Goal: Task Accomplishment & Management: Use online tool/utility

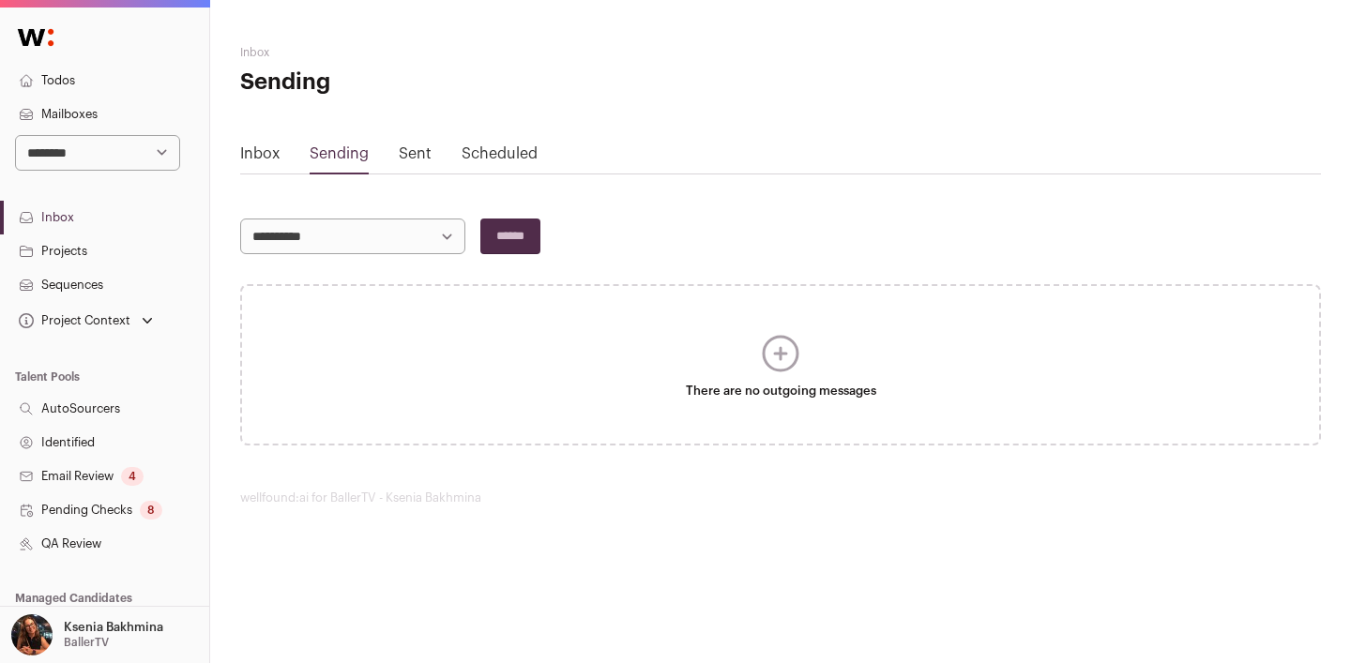
click at [422, 149] on link "Sent" at bounding box center [415, 153] width 33 height 15
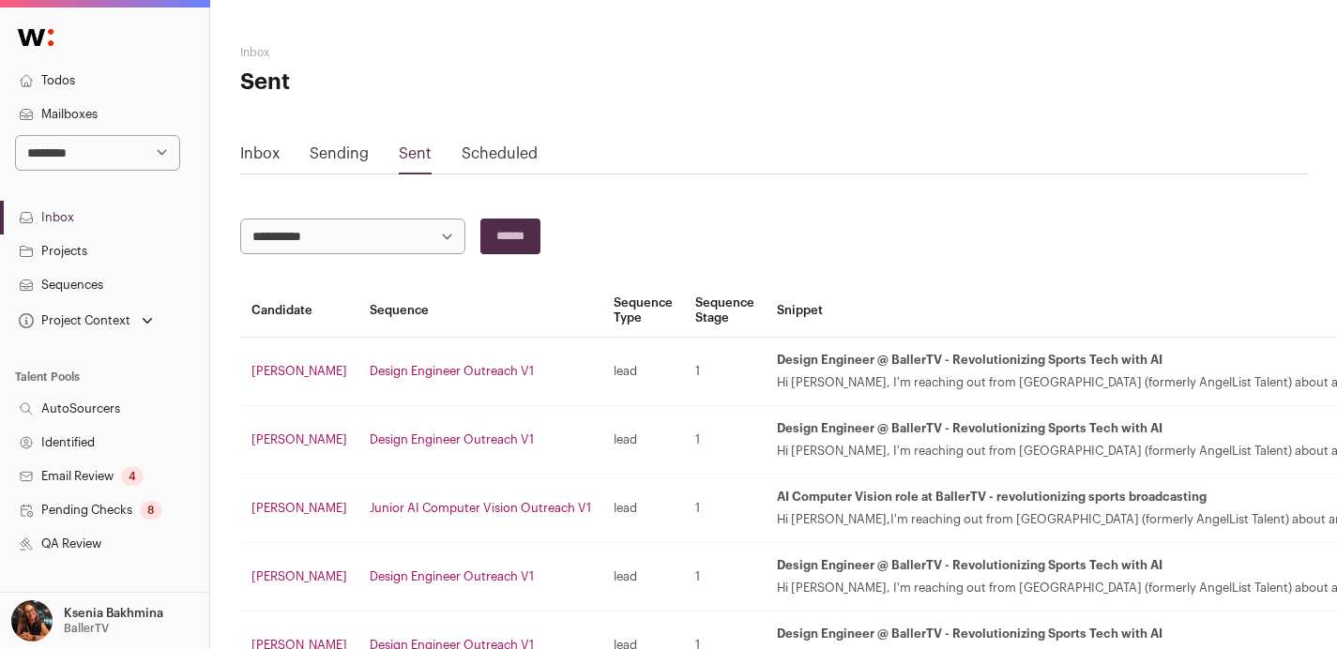
click at [67, 111] on link "Mailboxes" at bounding box center [104, 115] width 209 height 34
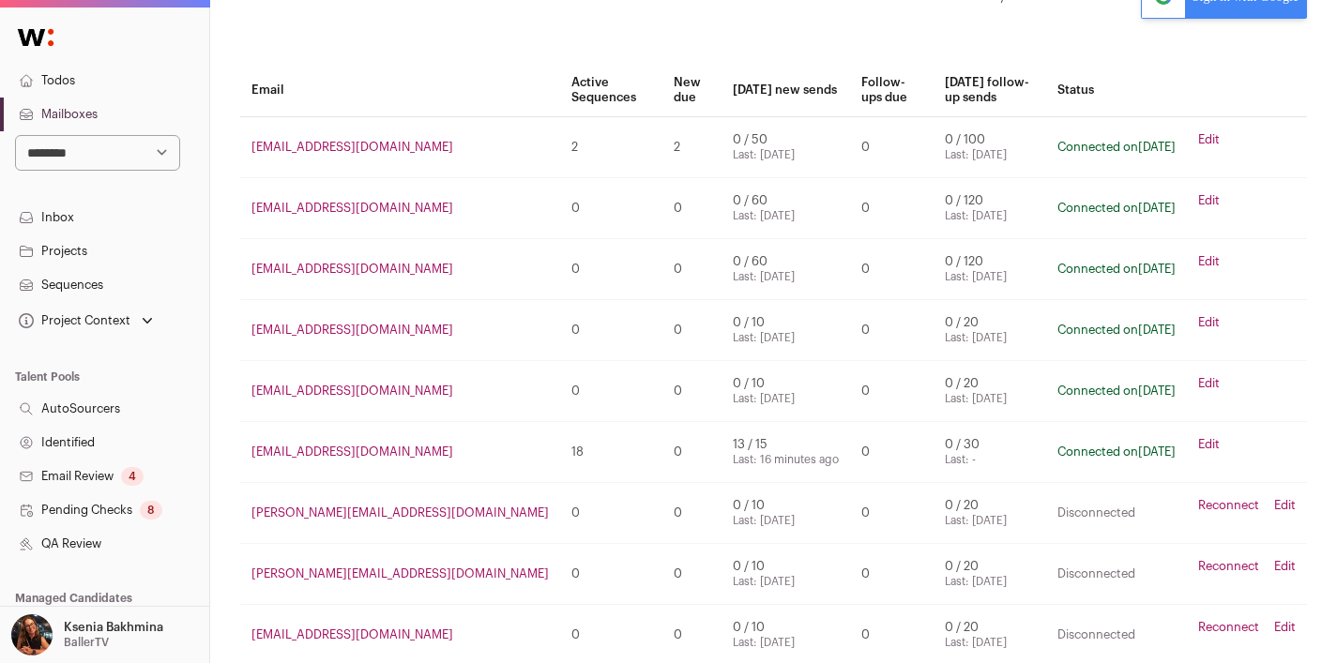
scroll to position [178, 0]
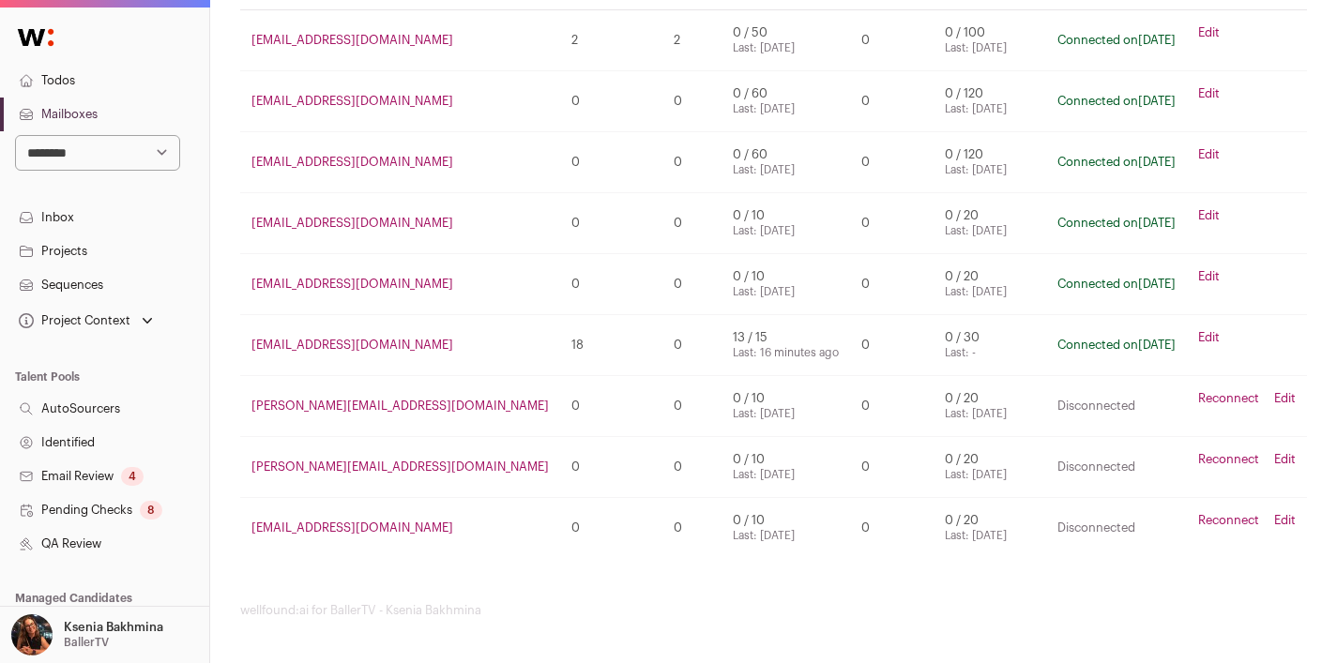
click at [53, 194] on nav "**********" at bounding box center [104, 517] width 209 height 1012
click at [46, 213] on link "Inbox" at bounding box center [104, 218] width 209 height 34
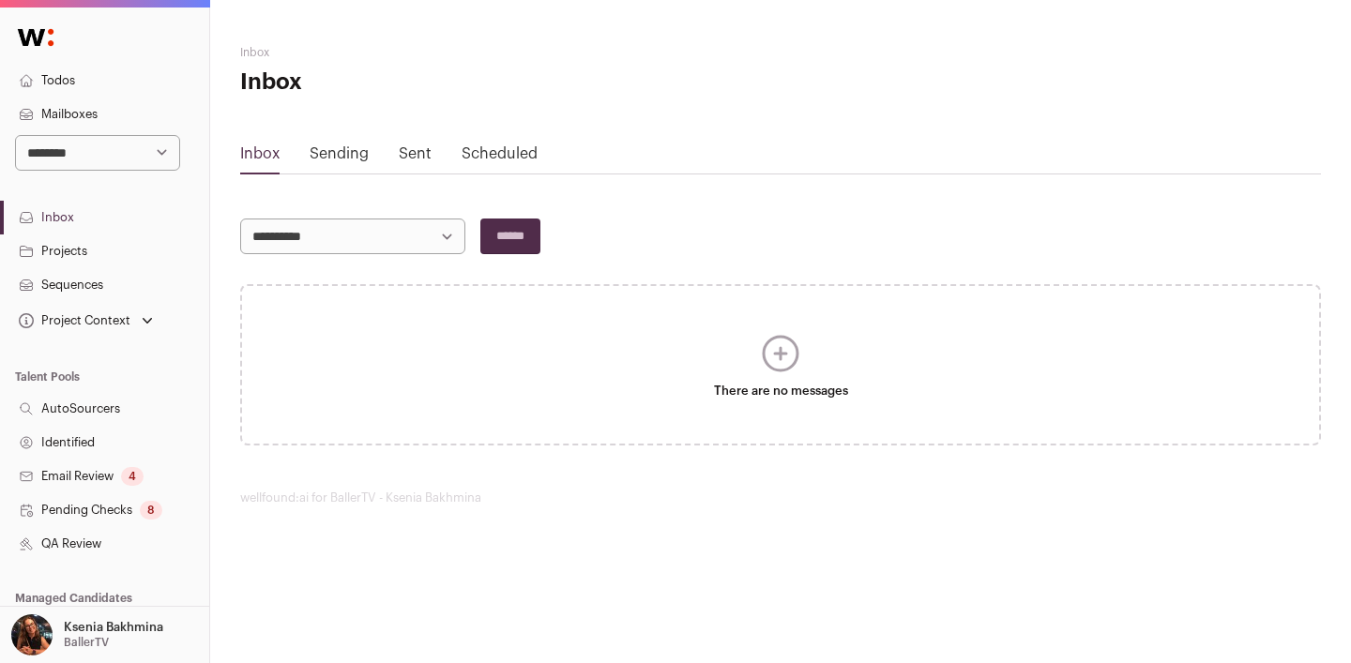
click at [344, 155] on link "Sending" at bounding box center [339, 153] width 59 height 15
click at [509, 165] on div "Scheduled" at bounding box center [500, 158] width 76 height 30
click at [497, 155] on link "Scheduled" at bounding box center [500, 153] width 76 height 15
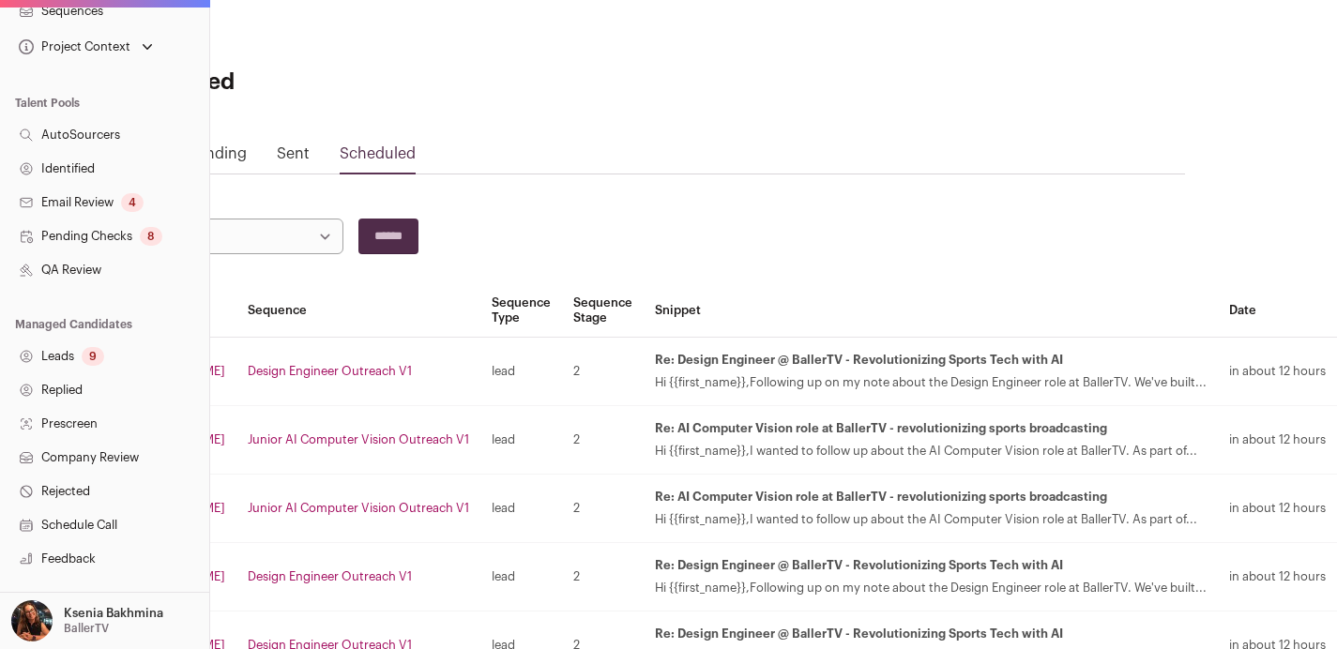
scroll to position [431, 0]
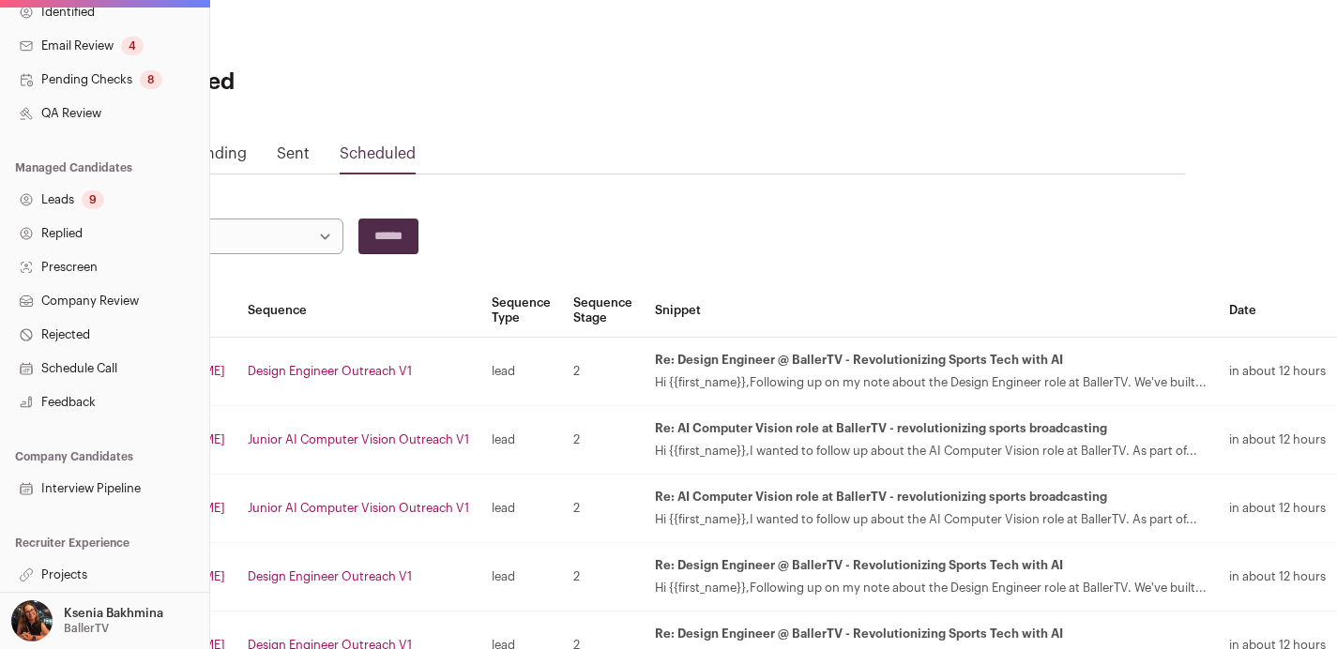
click at [69, 585] on link "Projects" at bounding box center [104, 575] width 209 height 34
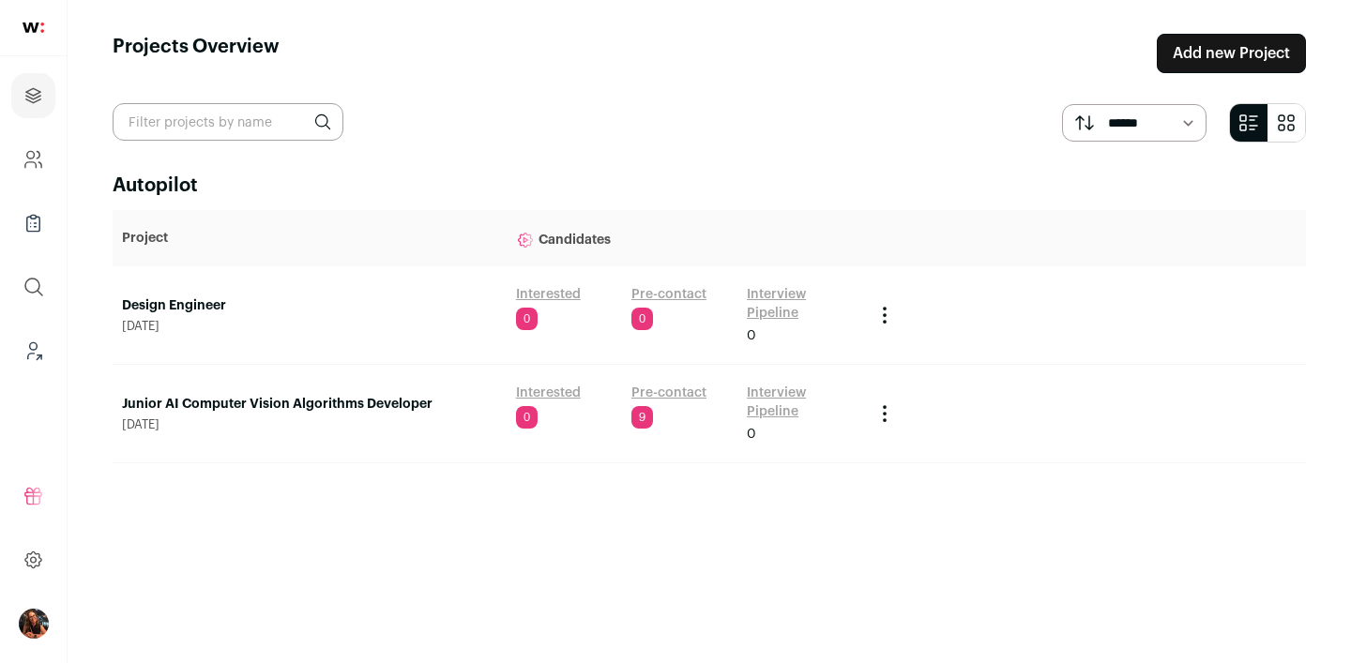
click at [220, 398] on link "Junior AI Computer Vision Algorithms Developer" at bounding box center [309, 404] width 375 height 19
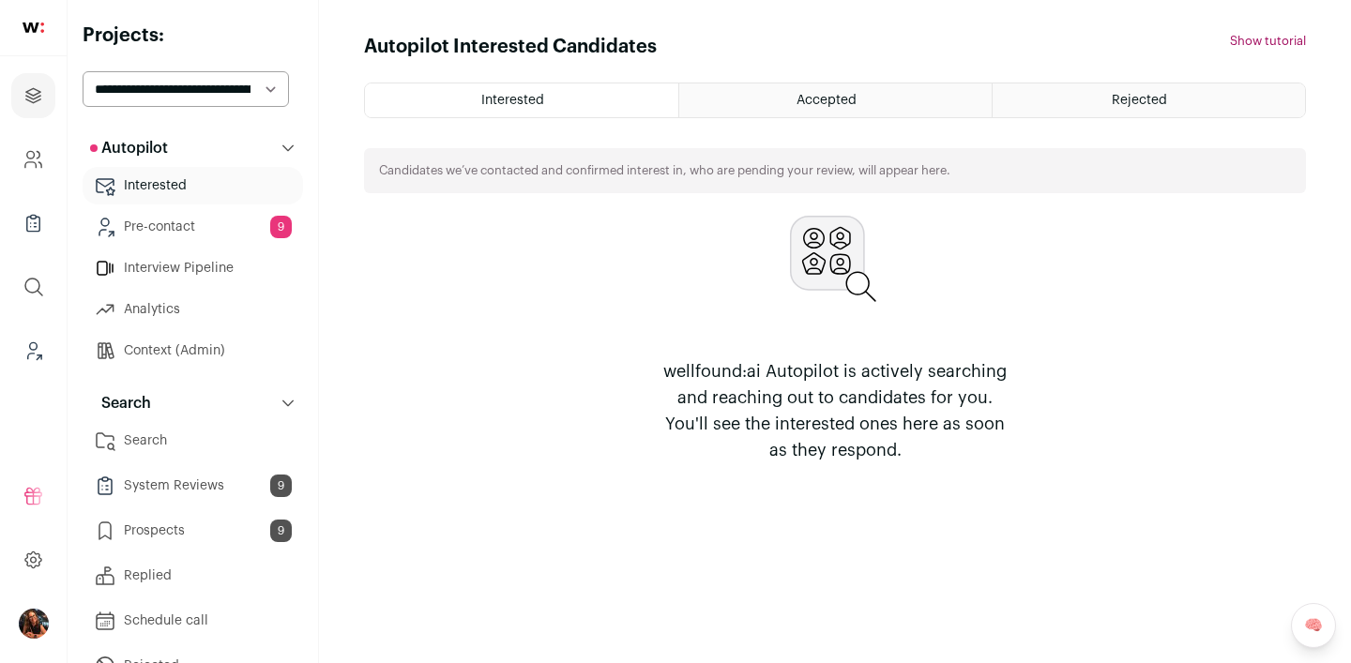
click at [141, 440] on link "Search" at bounding box center [193, 441] width 221 height 38
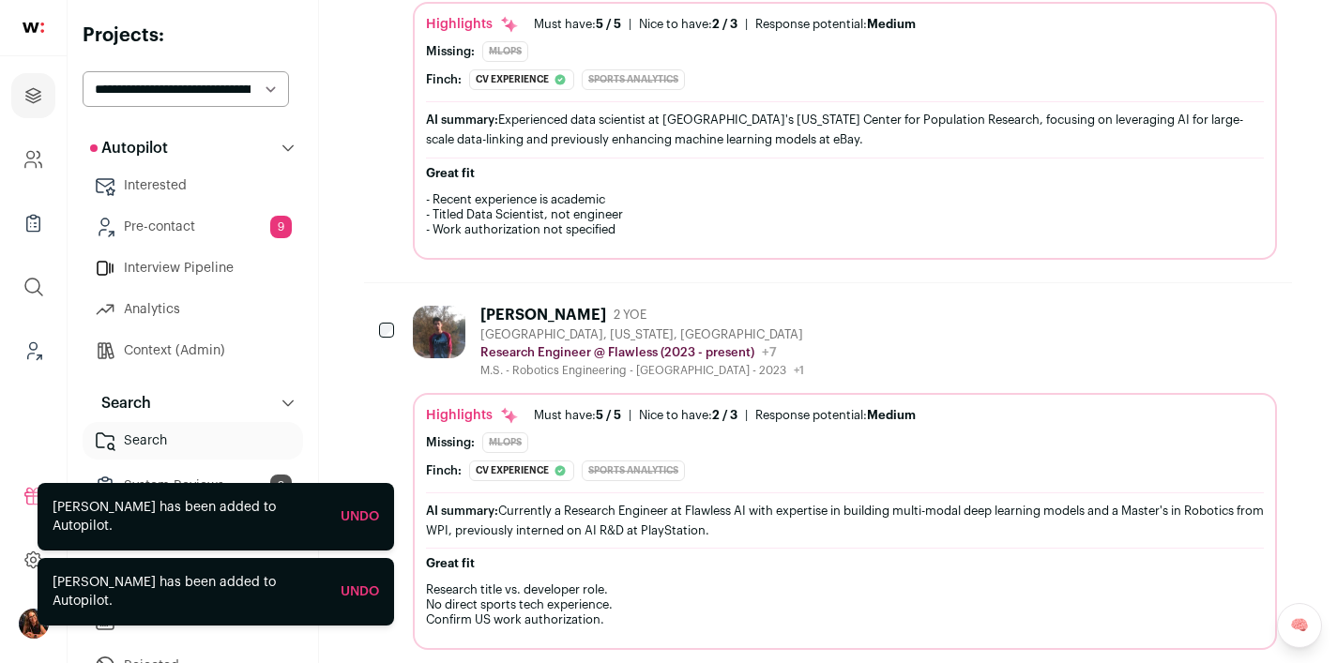
scroll to position [1425, 0]
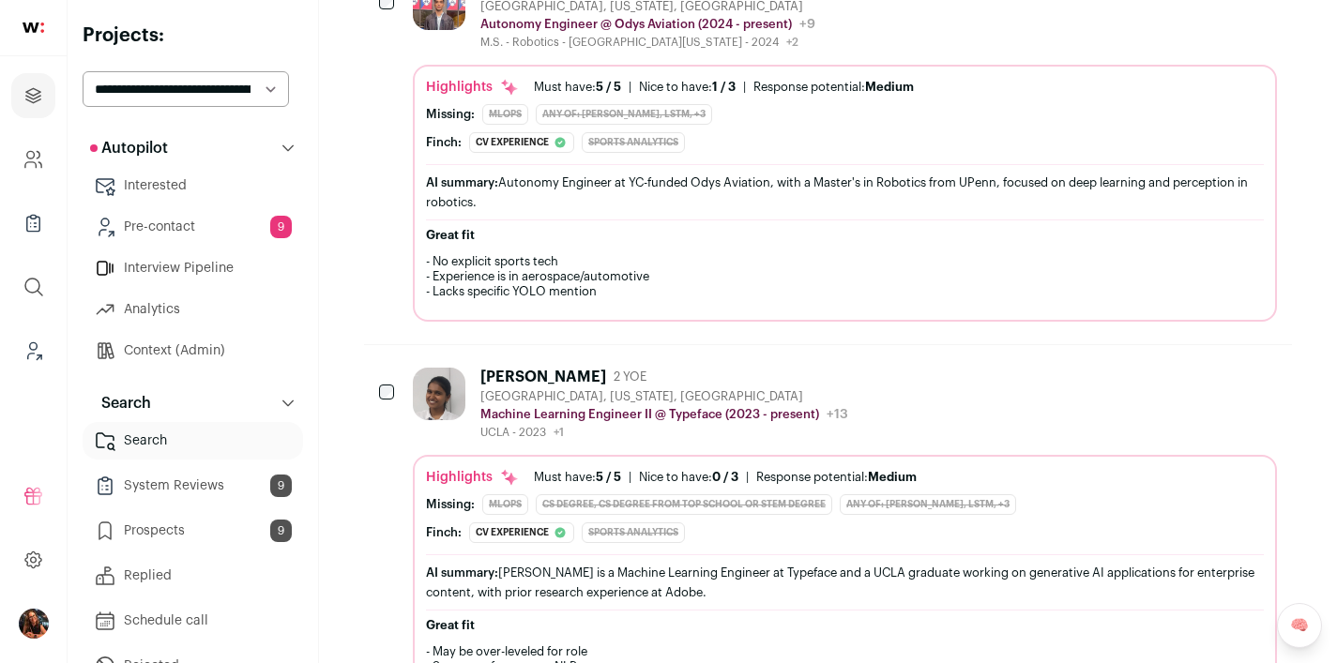
scroll to position [2817, 0]
click at [405, 389] on div "[PERSON_NAME] 2 YOE [GEOGRAPHIC_DATA], [US_STATE], [GEOGRAPHIC_DATA] Machine Le…" at bounding box center [828, 539] width 928 height 389
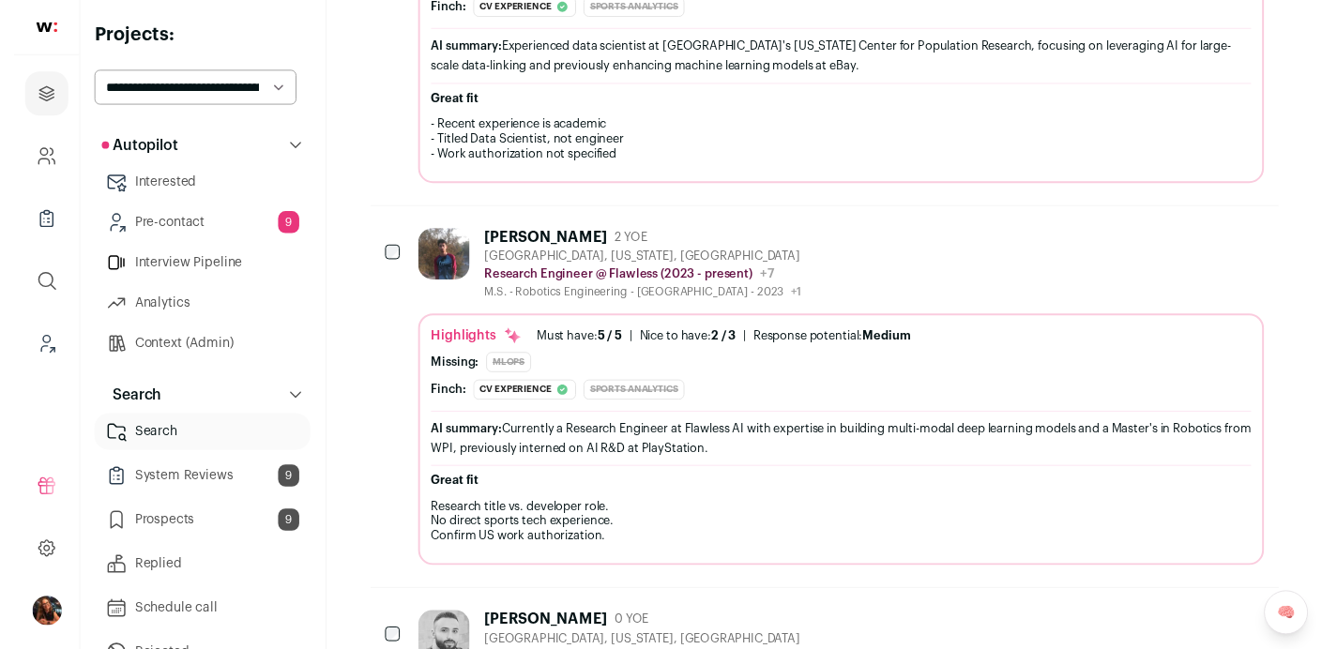
scroll to position [0, 0]
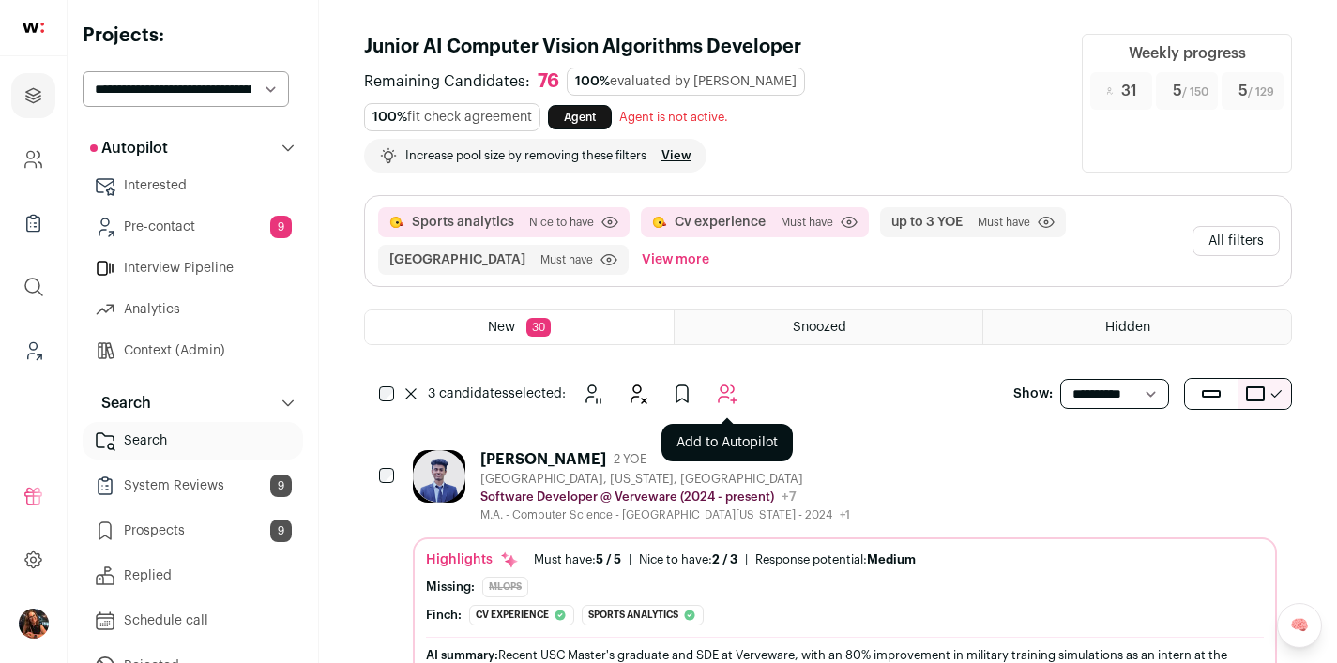
click at [727, 386] on icon "Add to Autopilot" at bounding box center [728, 395] width 18 height 18
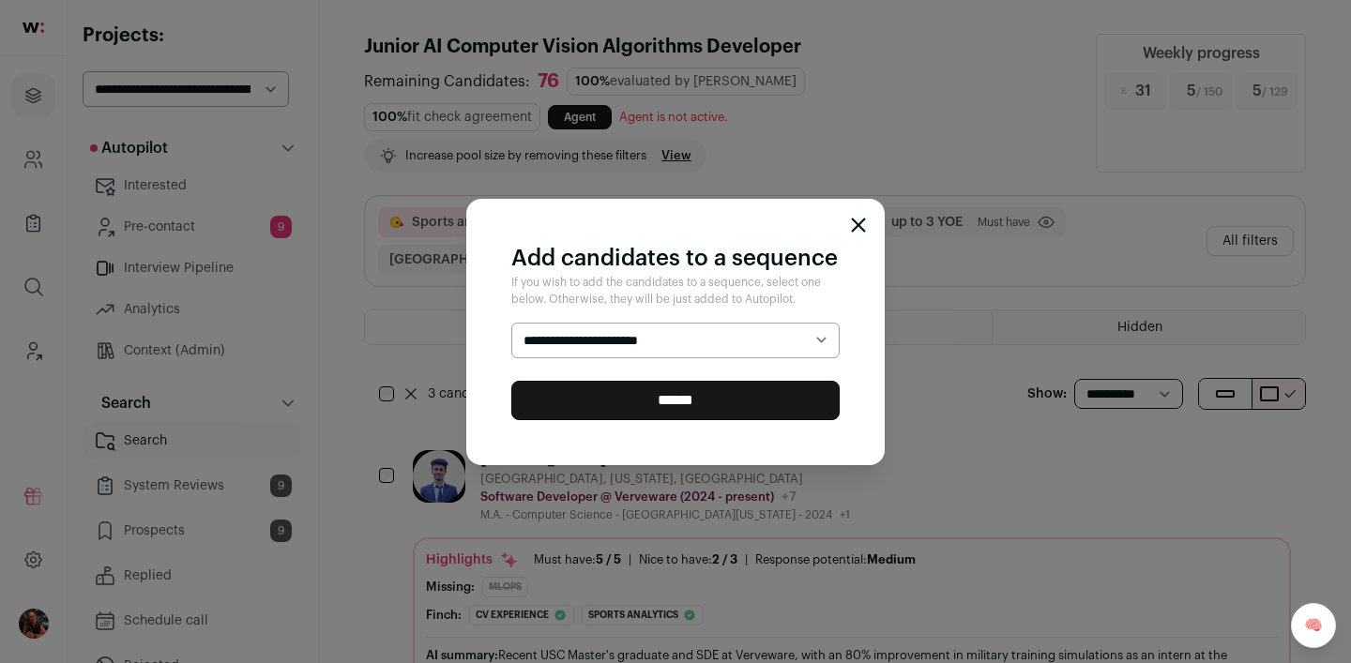
select select "*****"
click at [654, 387] on input "******" at bounding box center [675, 400] width 328 height 39
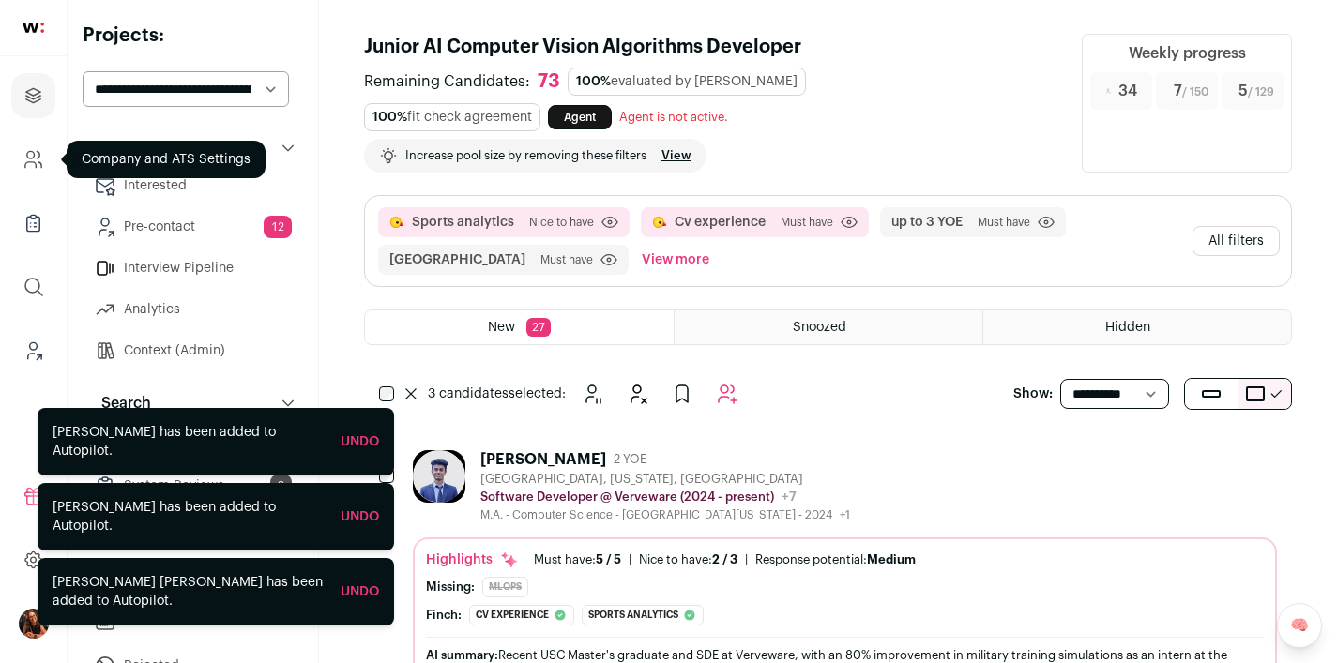
click at [38, 157] on icon "Company and ATS Settings" at bounding box center [34, 159] width 22 height 23
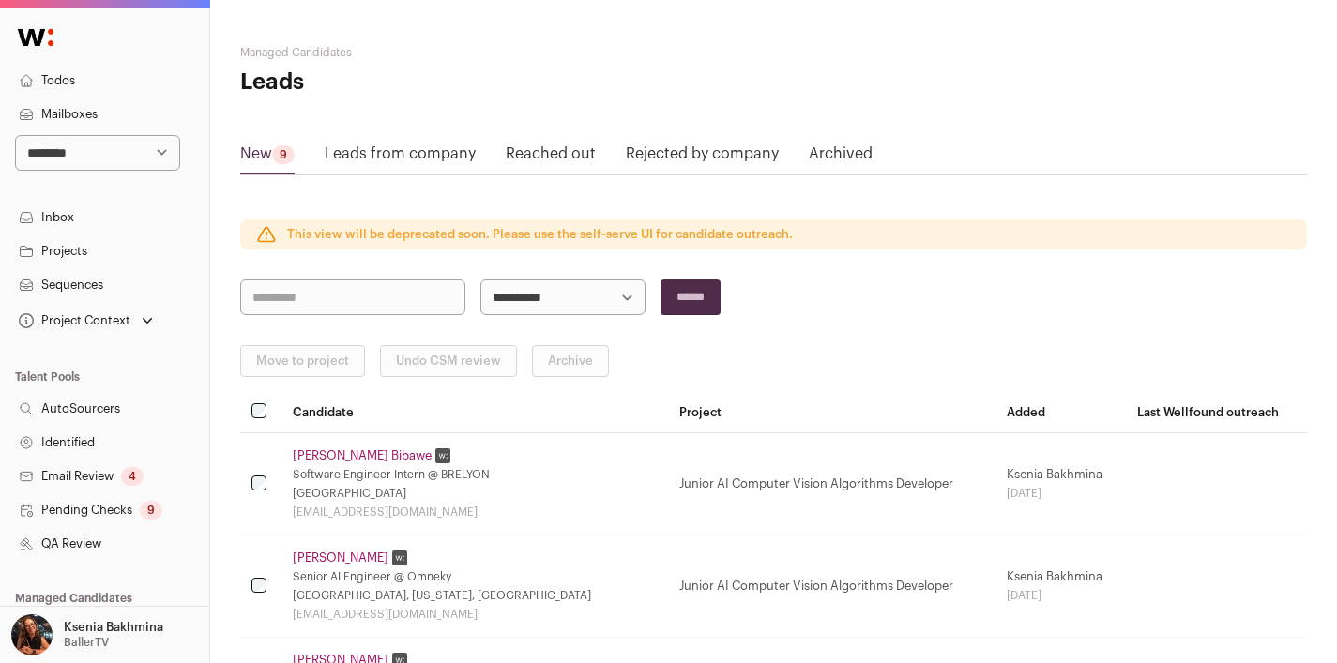
click at [53, 210] on link "Inbox" at bounding box center [104, 218] width 209 height 34
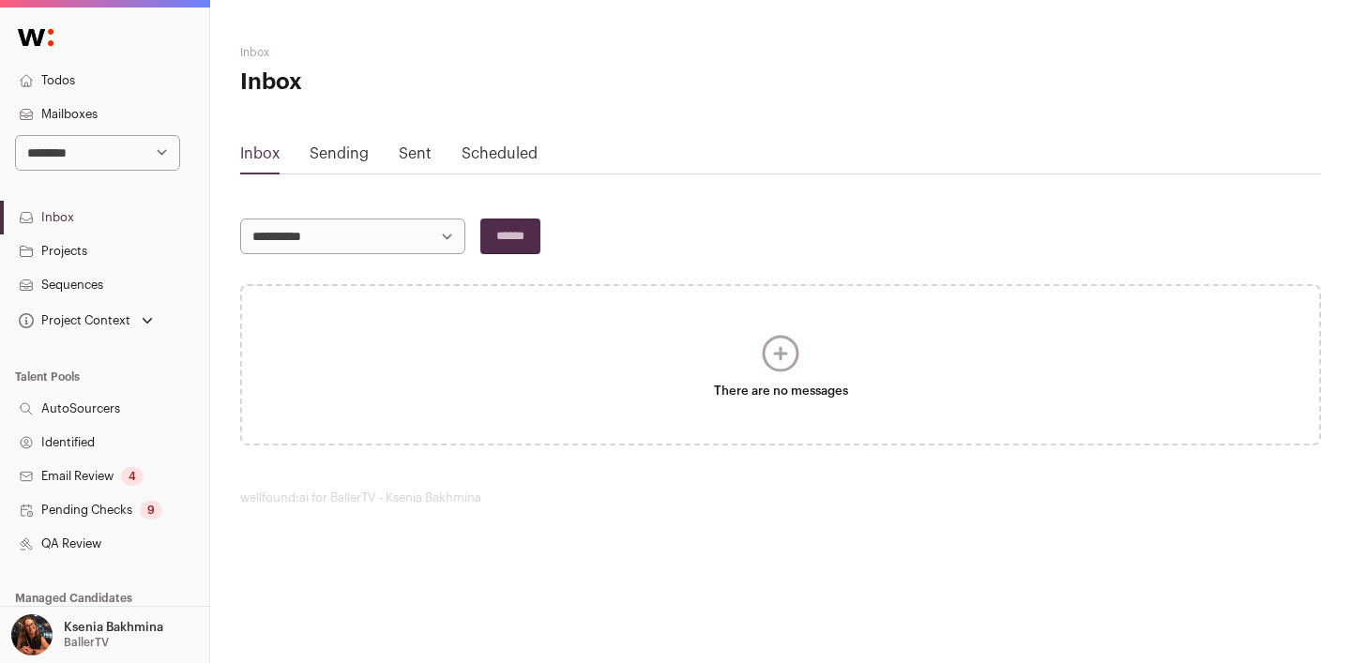
click at [254, 157] on link "Inbox" at bounding box center [259, 153] width 39 height 15
click at [334, 149] on link "Sending" at bounding box center [339, 153] width 59 height 15
click at [415, 162] on div "Sent" at bounding box center [415, 158] width 33 height 30
click at [418, 151] on link "Sent" at bounding box center [415, 153] width 33 height 15
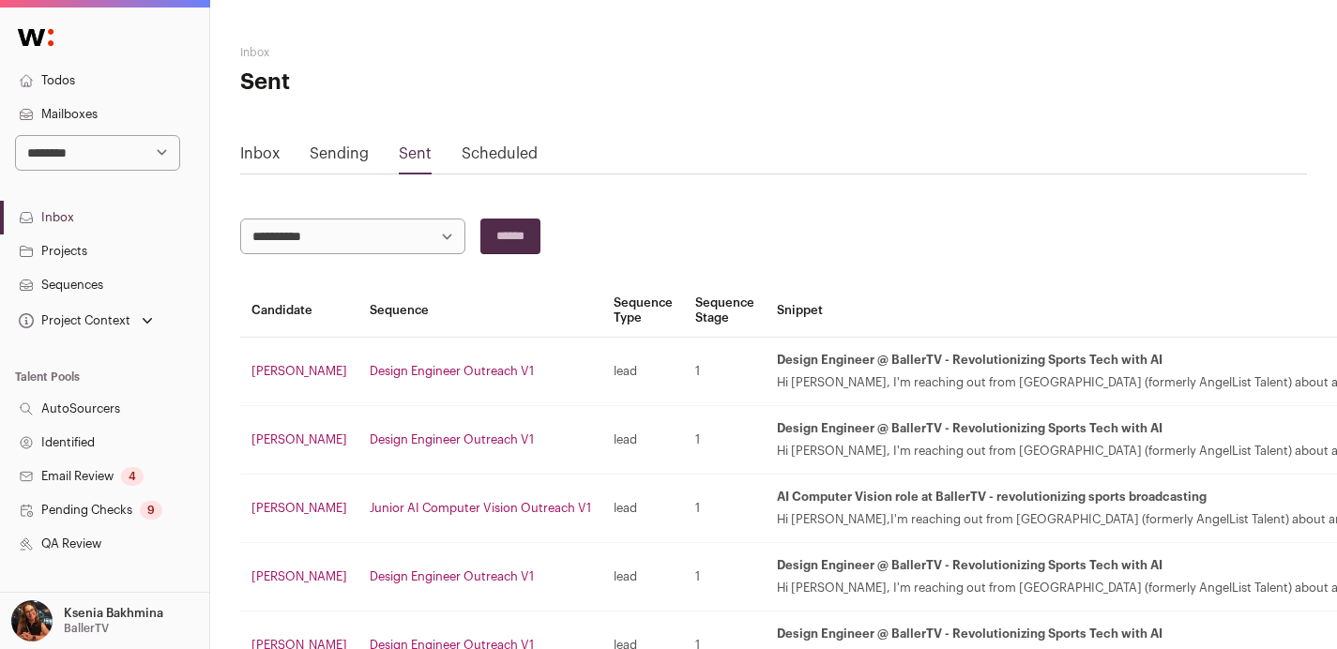
click at [289, 151] on div "Inbox Sending Sent Scheduled" at bounding box center [773, 159] width 1067 height 32
click at [324, 154] on link "Sending" at bounding box center [339, 153] width 59 height 15
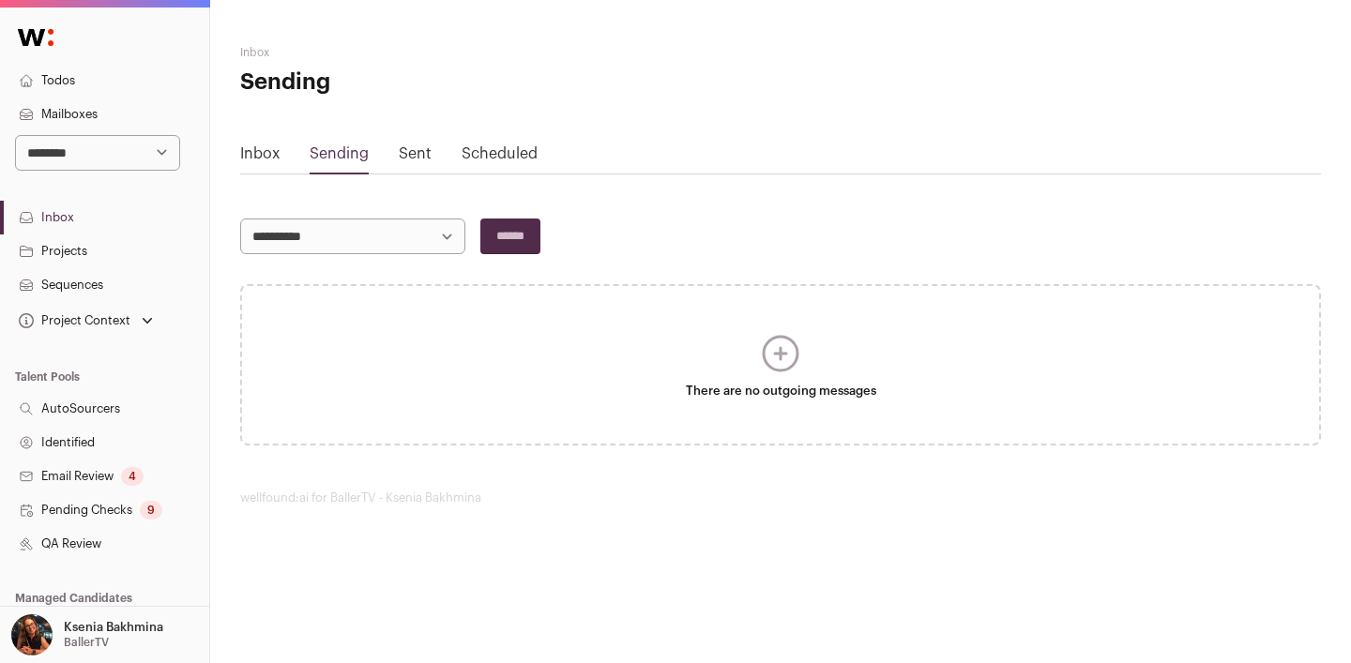
click at [378, 151] on div "Inbox Sending Sent Scheduled" at bounding box center [780, 159] width 1081 height 32
click at [502, 153] on link "Scheduled" at bounding box center [500, 153] width 76 height 15
